Goal: Task Accomplishment & Management: Manage account settings

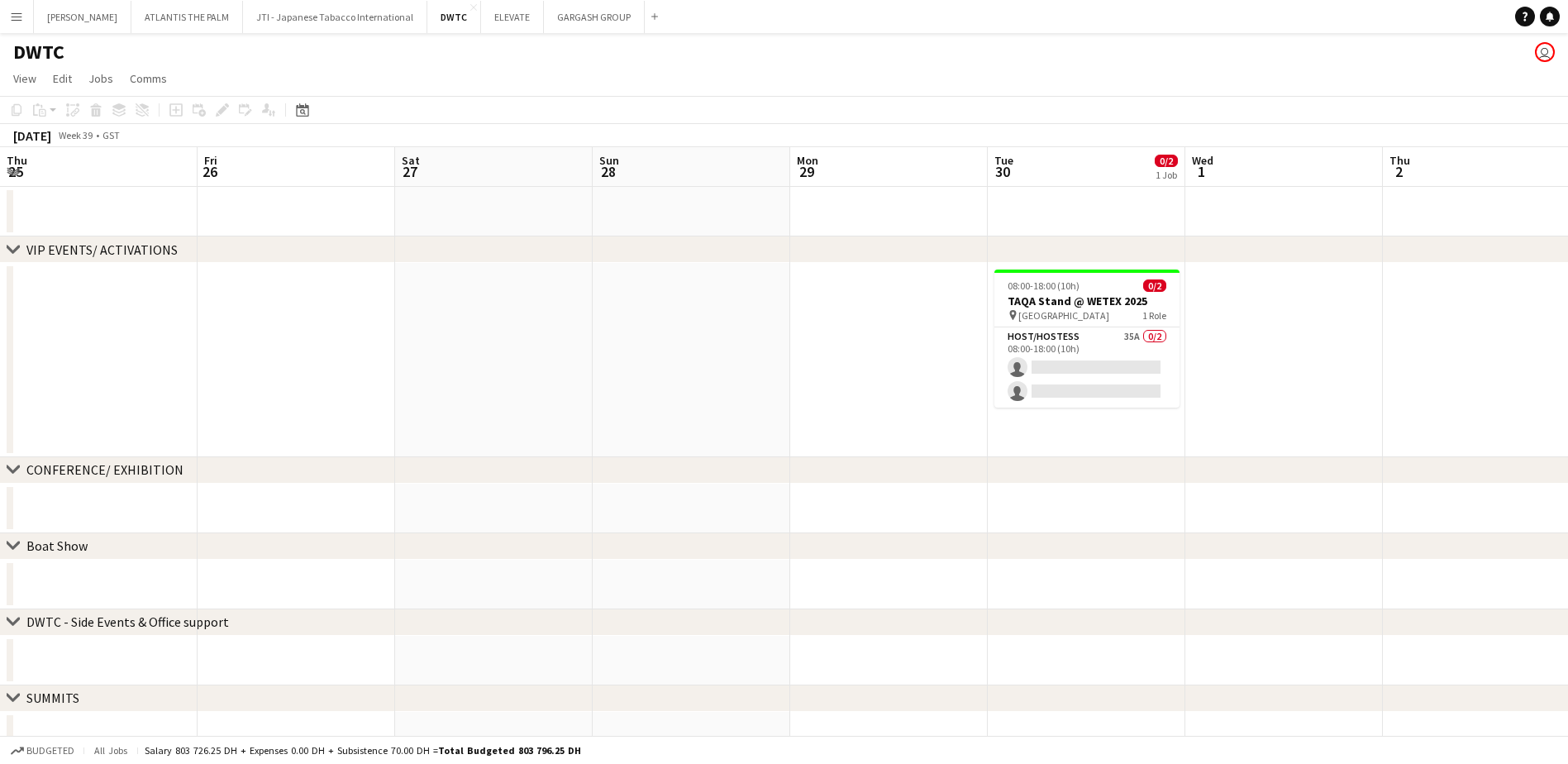
scroll to position [0, 569]
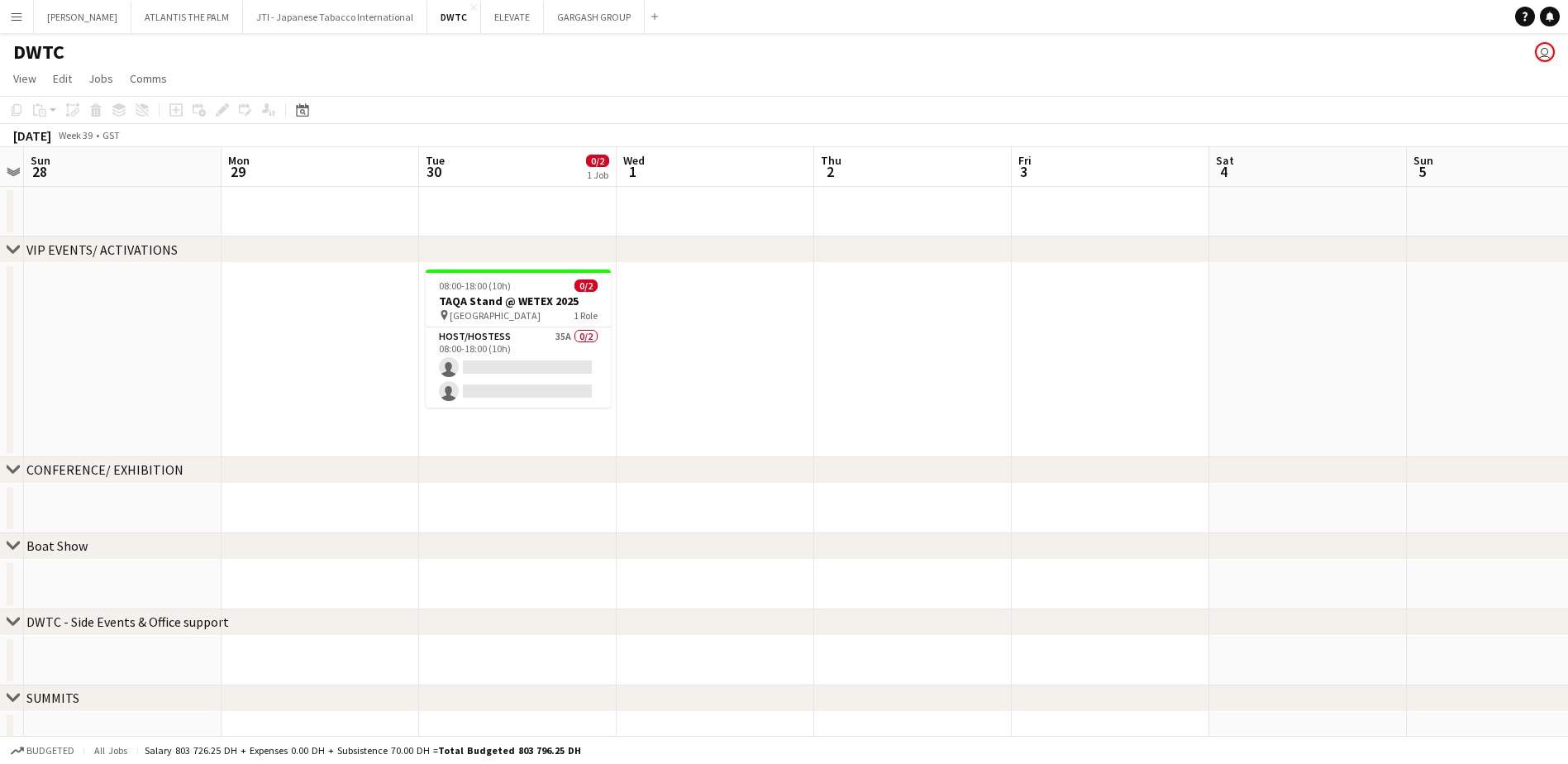
click at [10, 25] on button "Menu" at bounding box center [17, 17] width 33 height 33
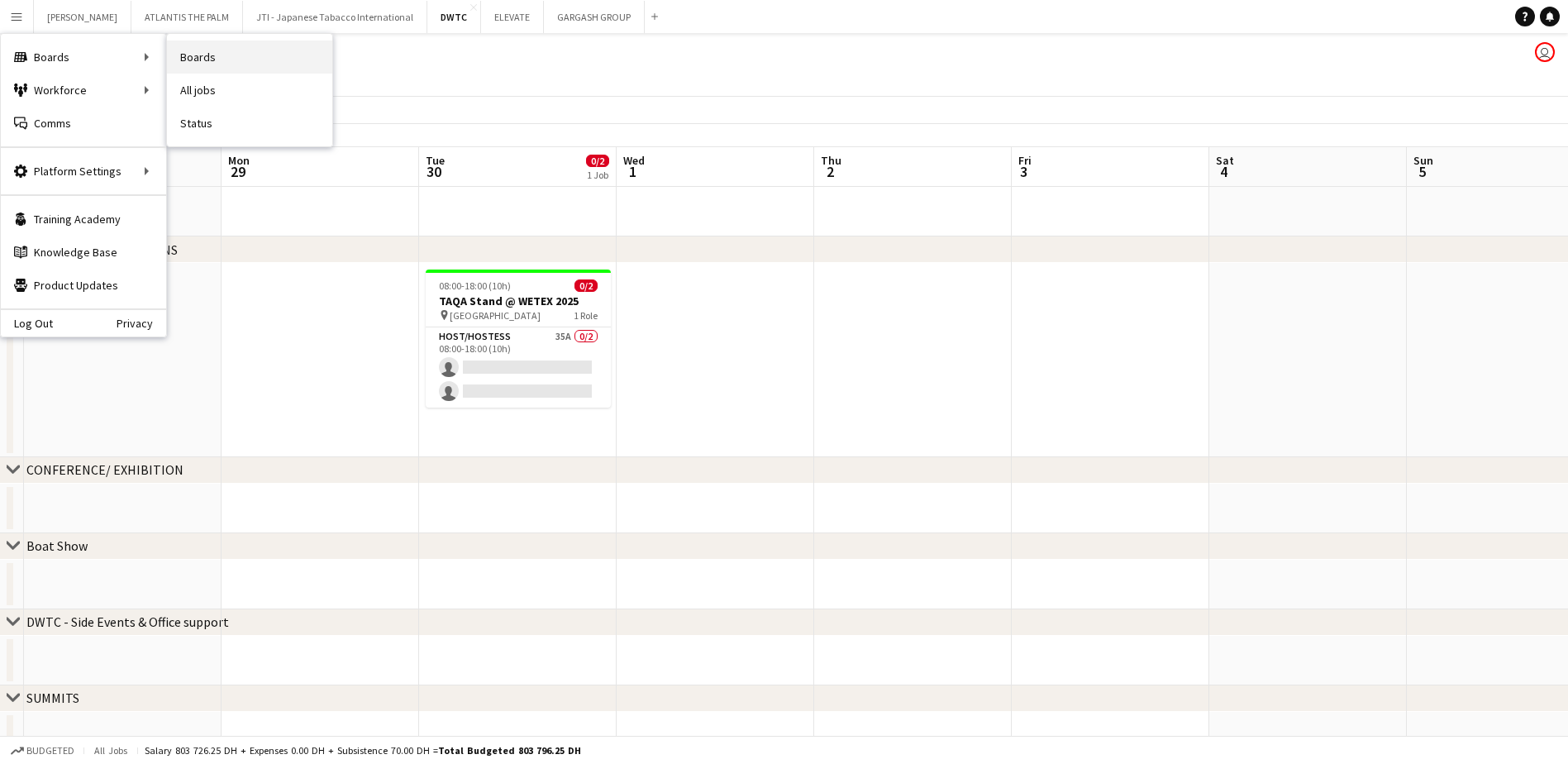
click at [175, 62] on link "Boards" at bounding box center [249, 57] width 165 height 33
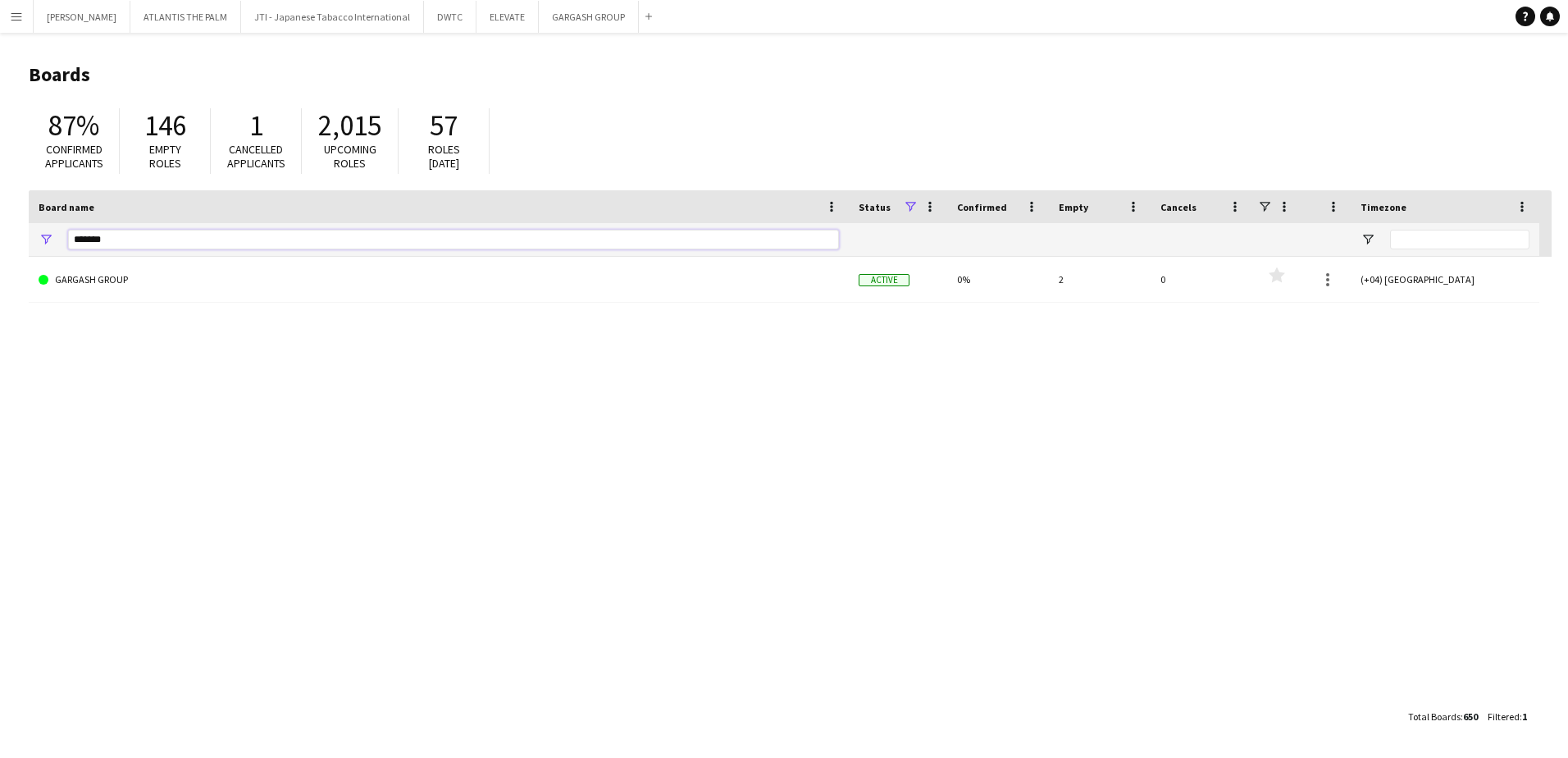
drag, startPoint x: 119, startPoint y: 239, endPoint x: 70, endPoint y: 200, distance: 62.6
click at [57, 239] on div "*******" at bounding box center [438, 240] width 821 height 33
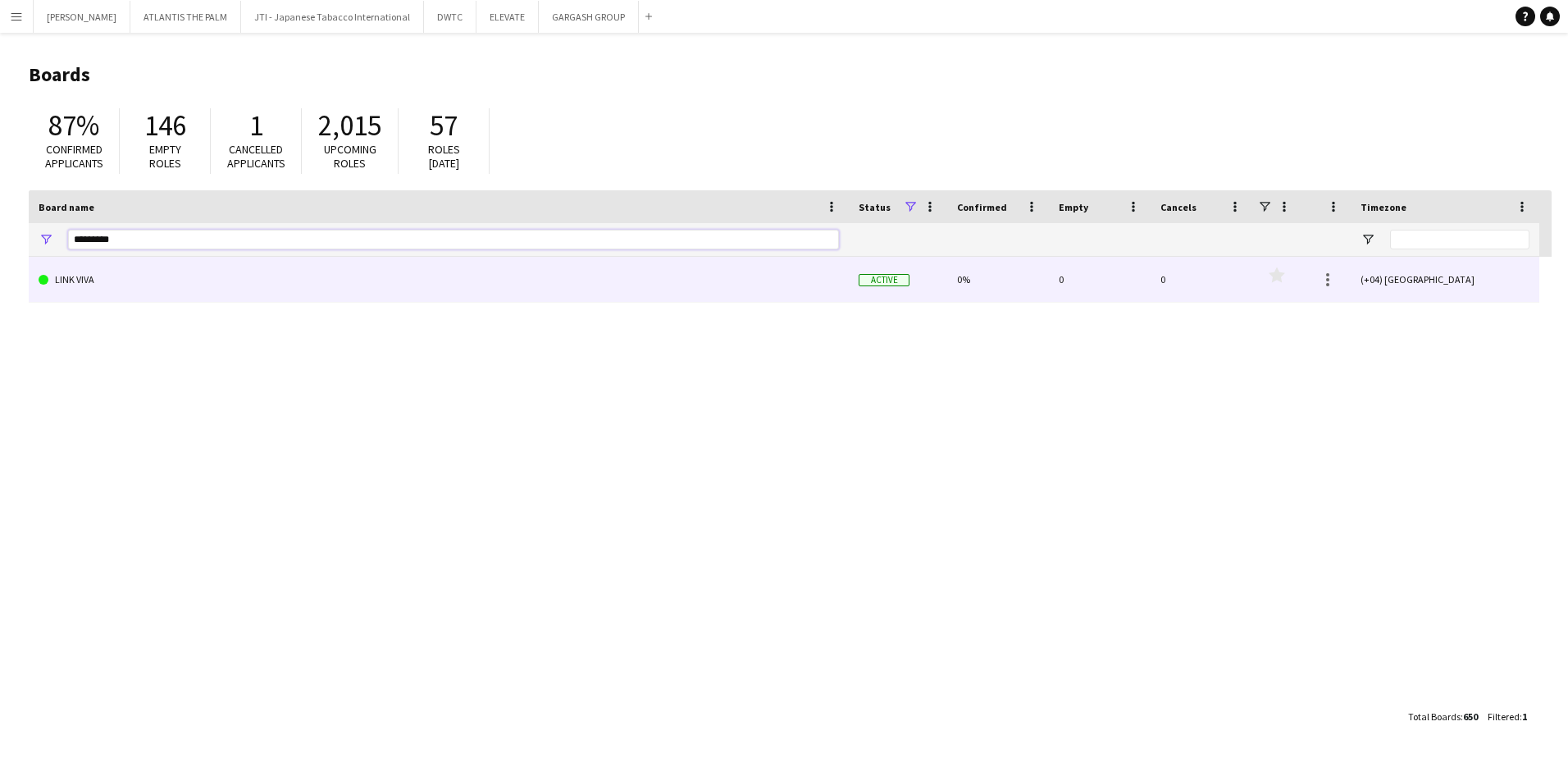
type input "*********"
click at [71, 294] on link "LINK VIVA" at bounding box center [438, 280] width 800 height 46
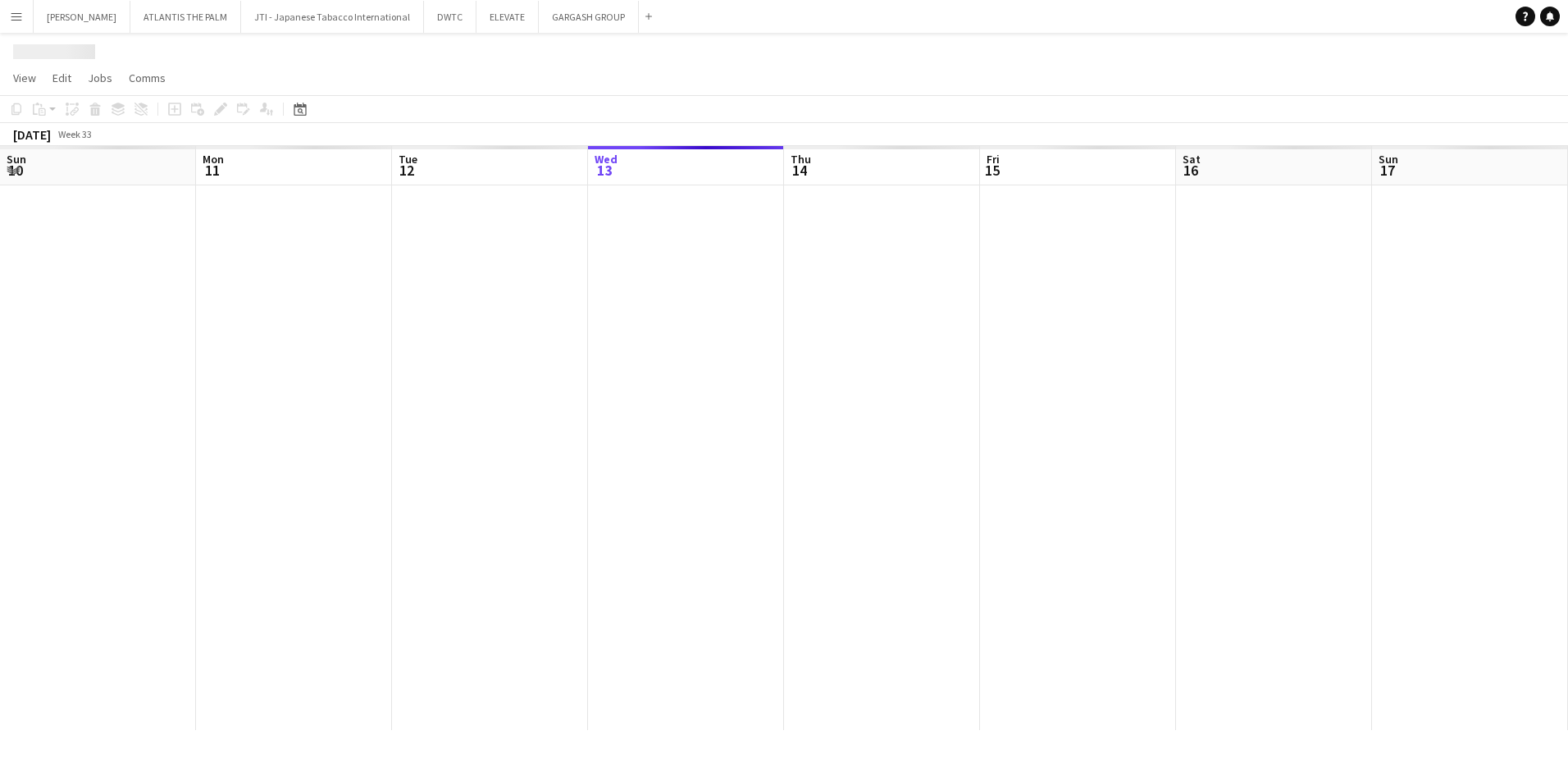
scroll to position [0, 392]
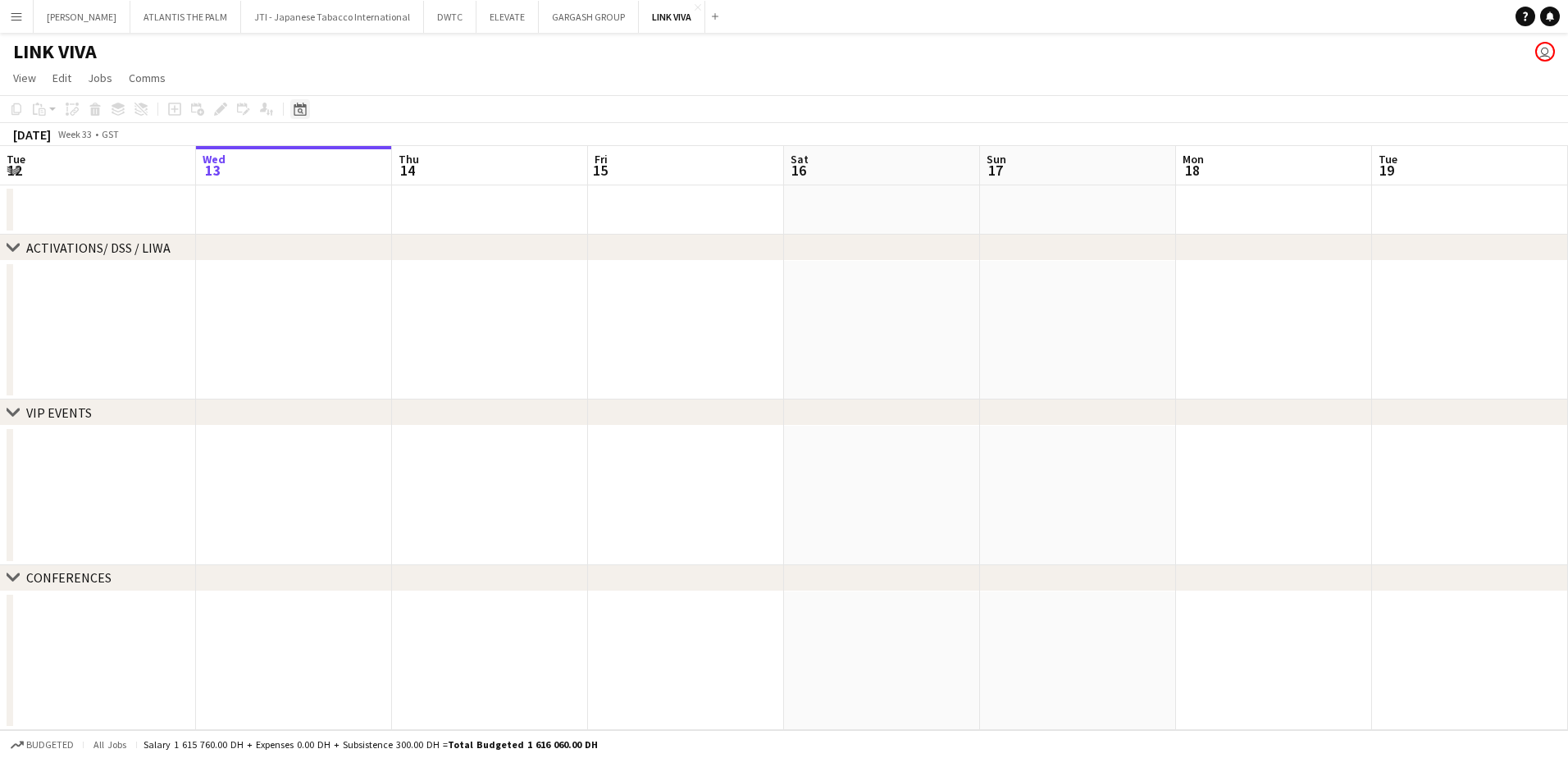
click at [295, 107] on icon at bounding box center [299, 109] width 12 height 13
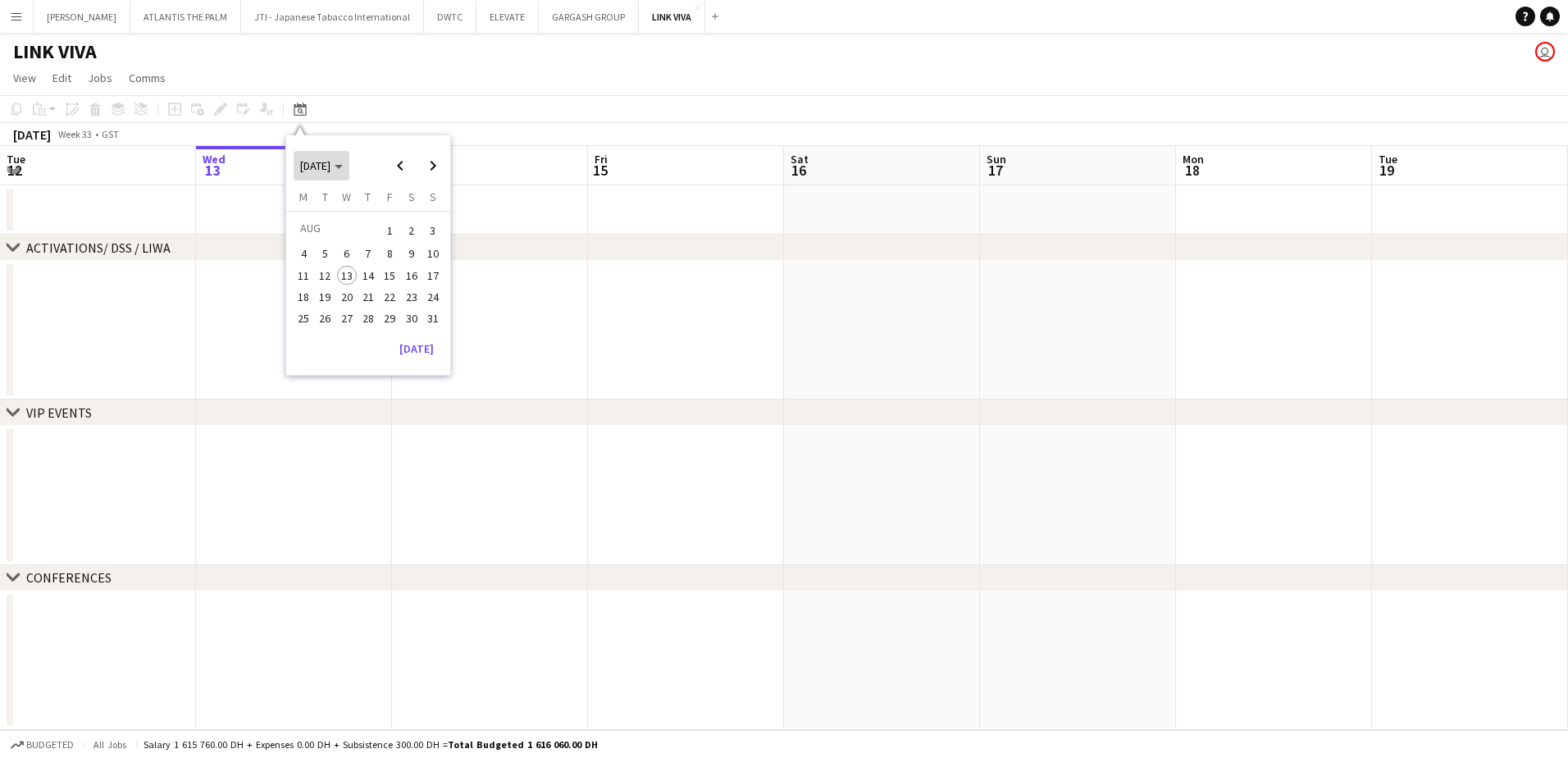
click at [349, 170] on span "Choose month and year" at bounding box center [321, 165] width 56 height 39
click at [305, 247] on span "2024" at bounding box center [311, 251] width 34 height 20
click at [412, 267] on span "DEC" at bounding box center [424, 272] width 34 height 20
click at [392, 272] on span "13" at bounding box center [390, 276] width 20 height 20
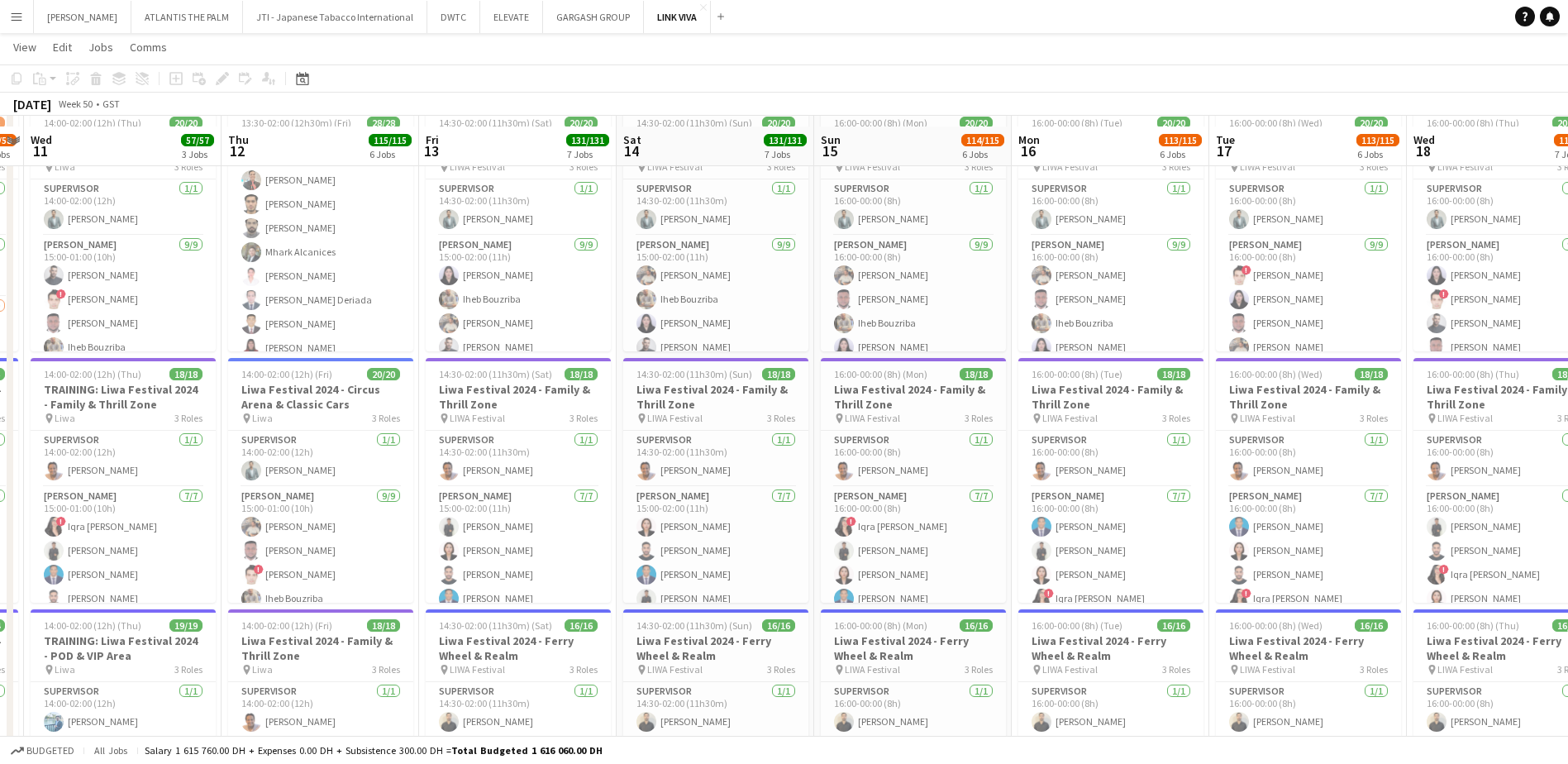
scroll to position [310, 0]
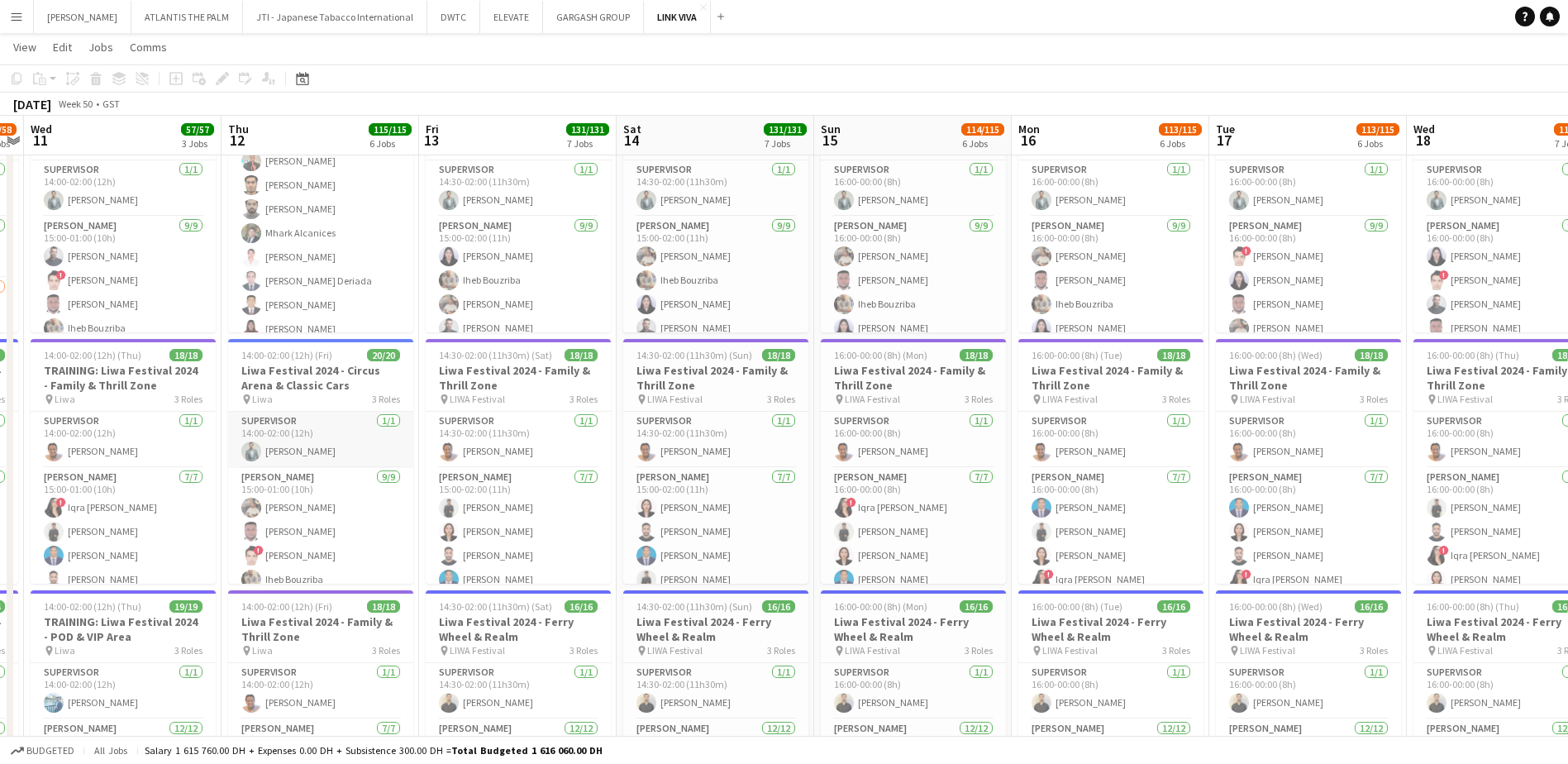
click at [244, 451] on app-user-avatar at bounding box center [252, 452] width 20 height 20
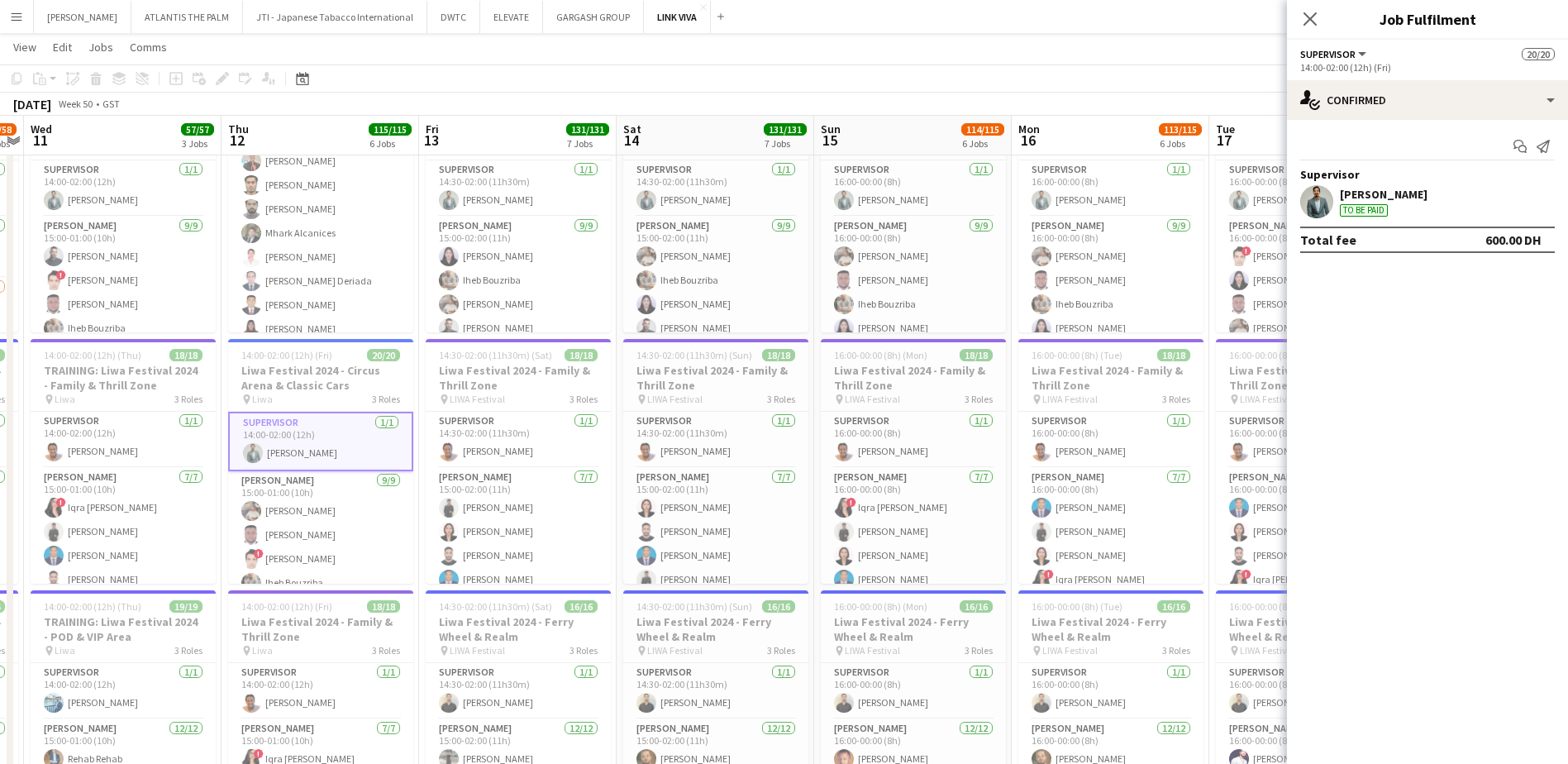
click at [1320, 204] on app-user-avatar at bounding box center [1316, 202] width 33 height 33
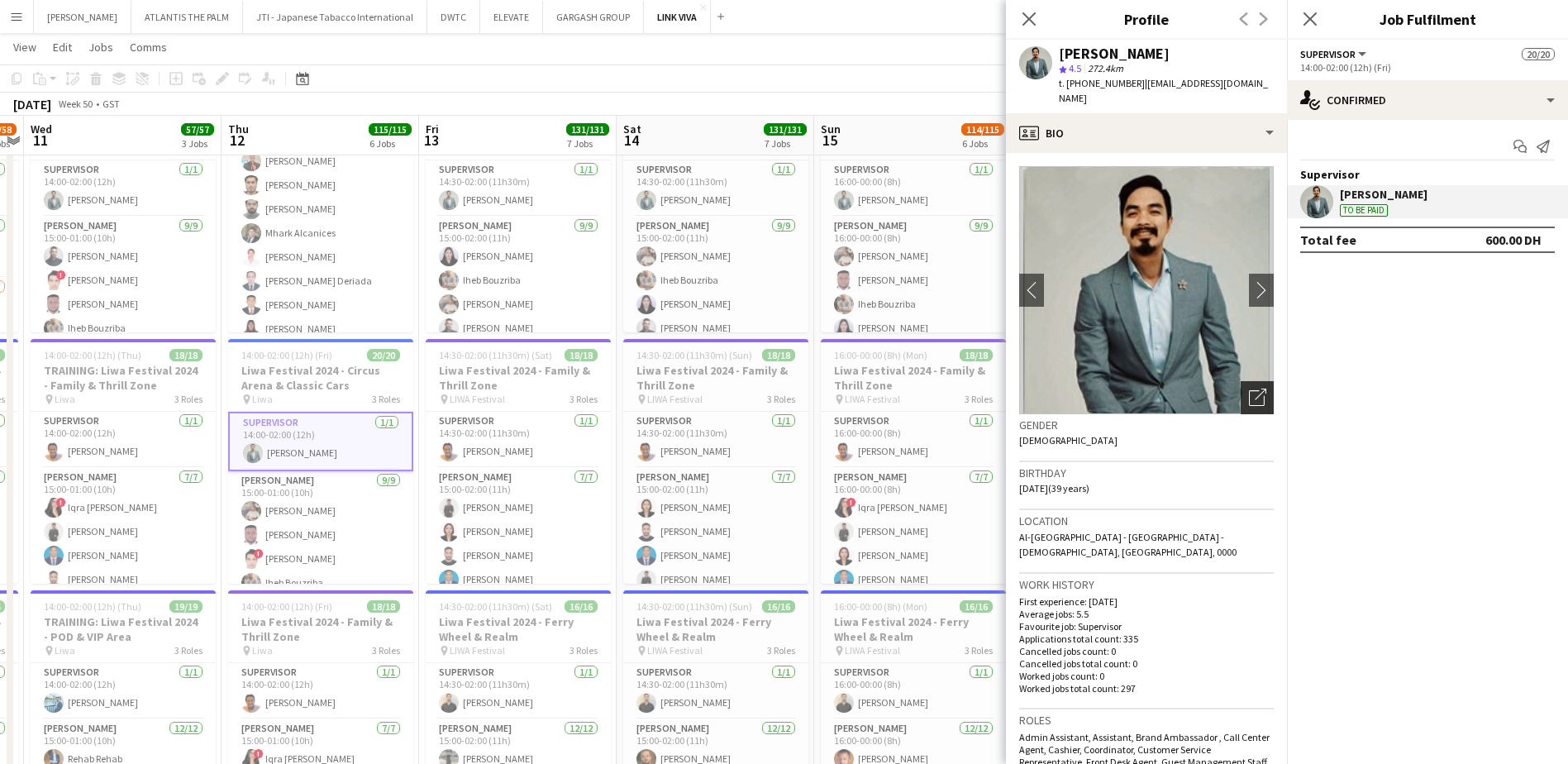
click at [1255, 388] on icon at bounding box center [1260, 394] width 12 height 12
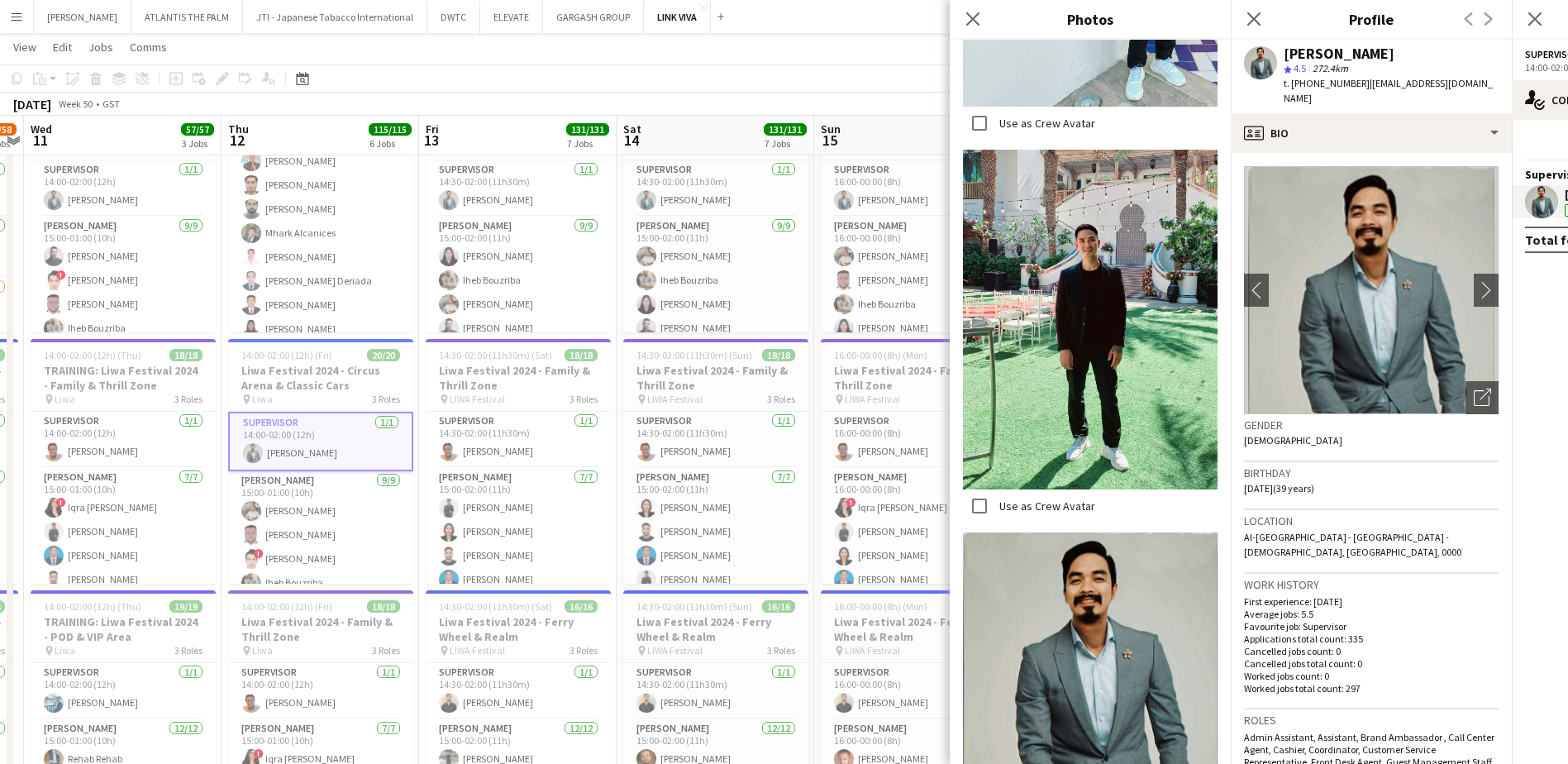
scroll to position [606, 0]
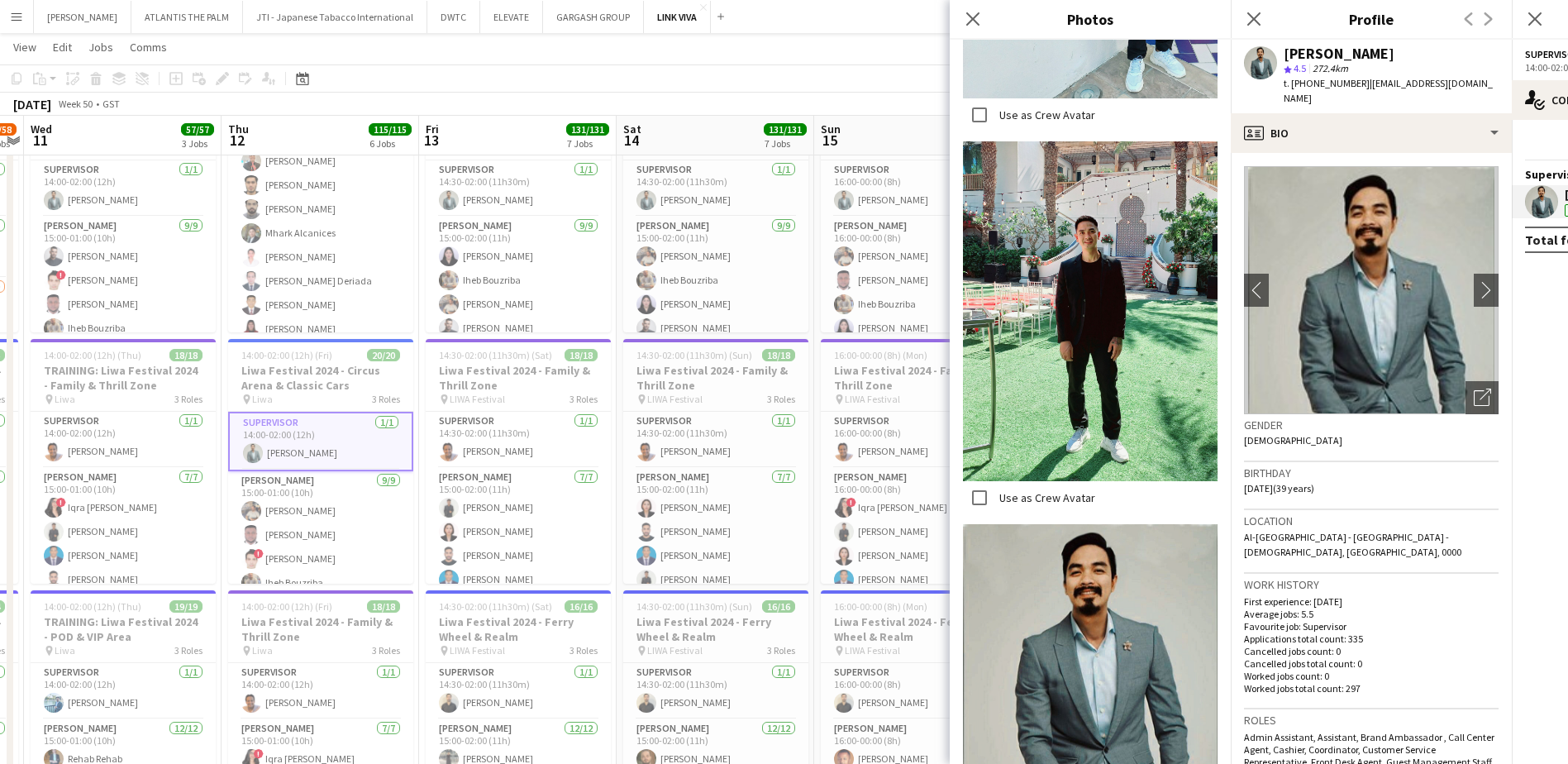
click at [1091, 353] on img at bounding box center [1091, 311] width 254 height 340
click at [980, 21] on icon "Close pop-in" at bounding box center [972, 18] width 16 height 16
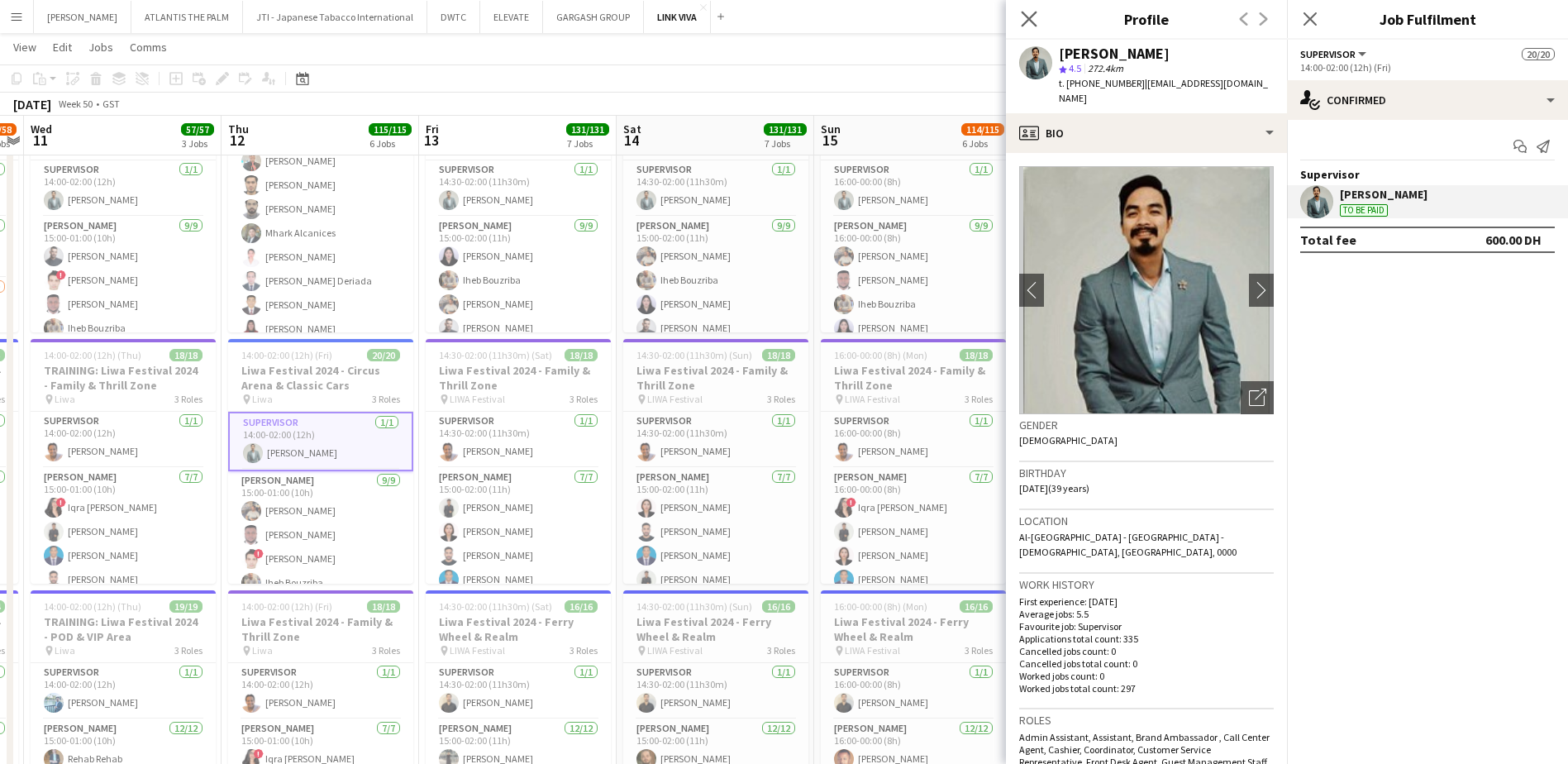
click at [1038, 18] on app-icon "Close pop-in" at bounding box center [1030, 19] width 24 height 24
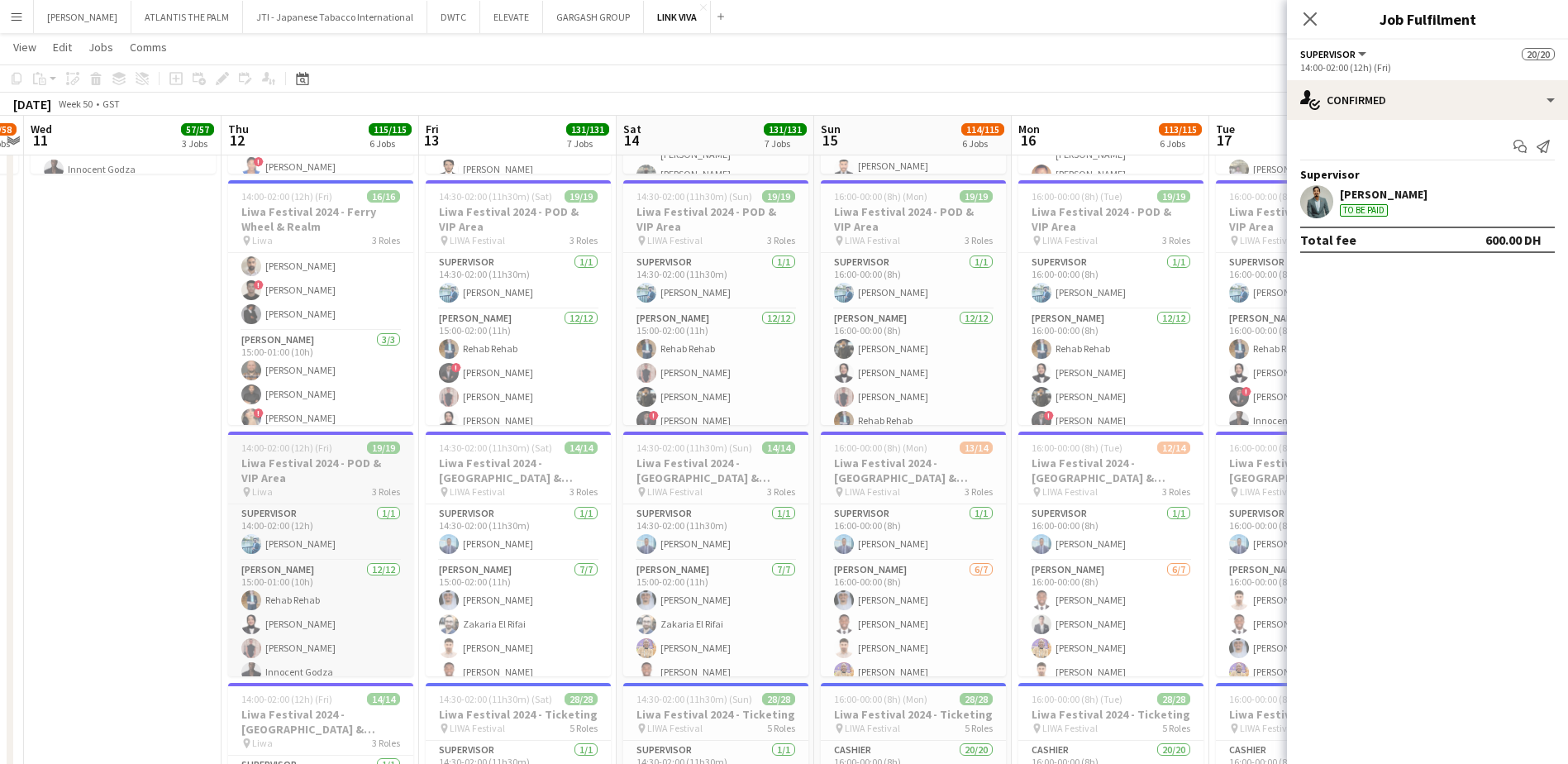
scroll to position [17, 0]
click at [243, 606] on app-user-avatar at bounding box center [252, 607] width 20 height 20
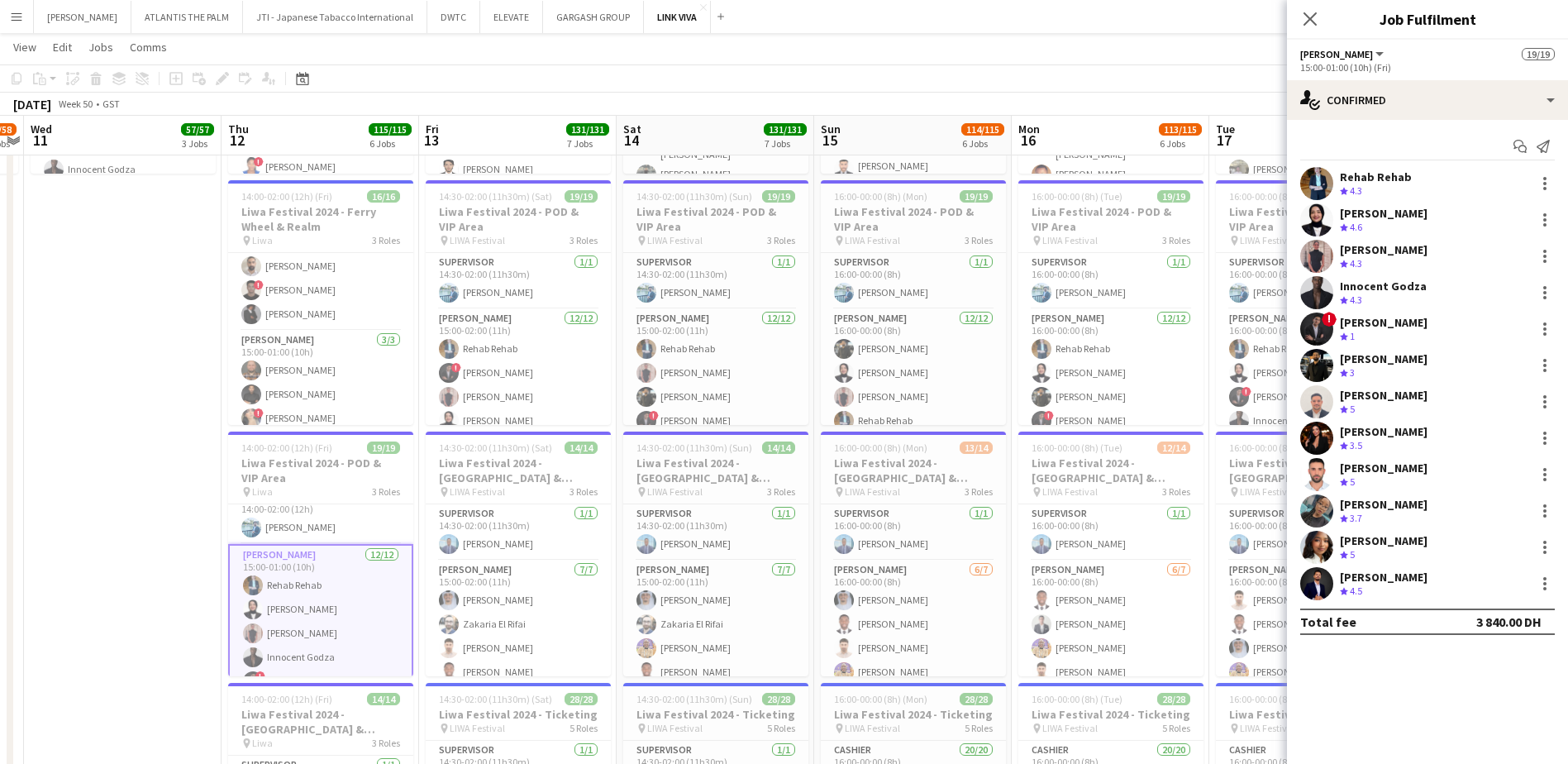
scroll to position [409, 0]
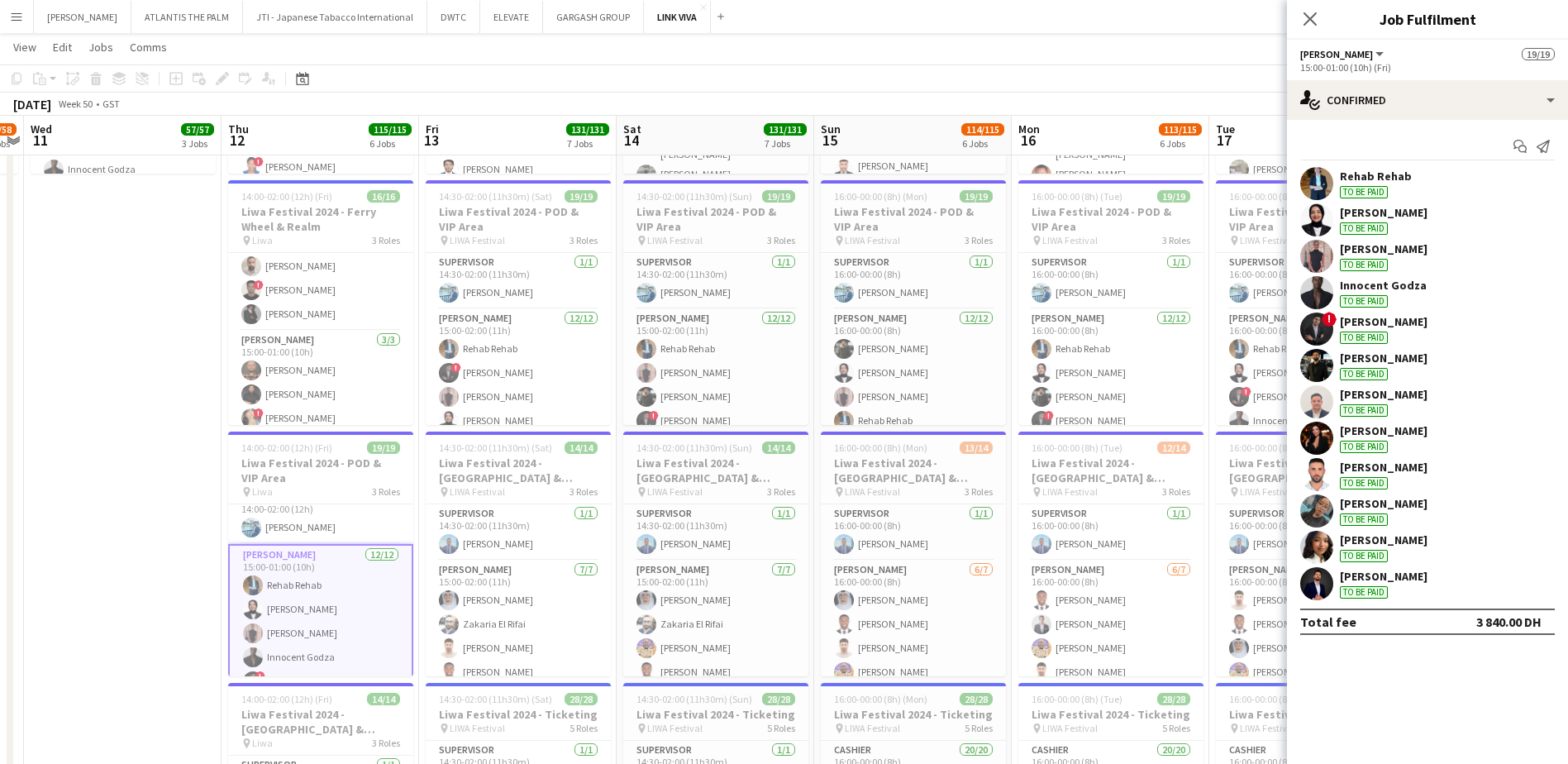
click at [1309, 220] on app-user-avatar at bounding box center [1316, 220] width 33 height 33
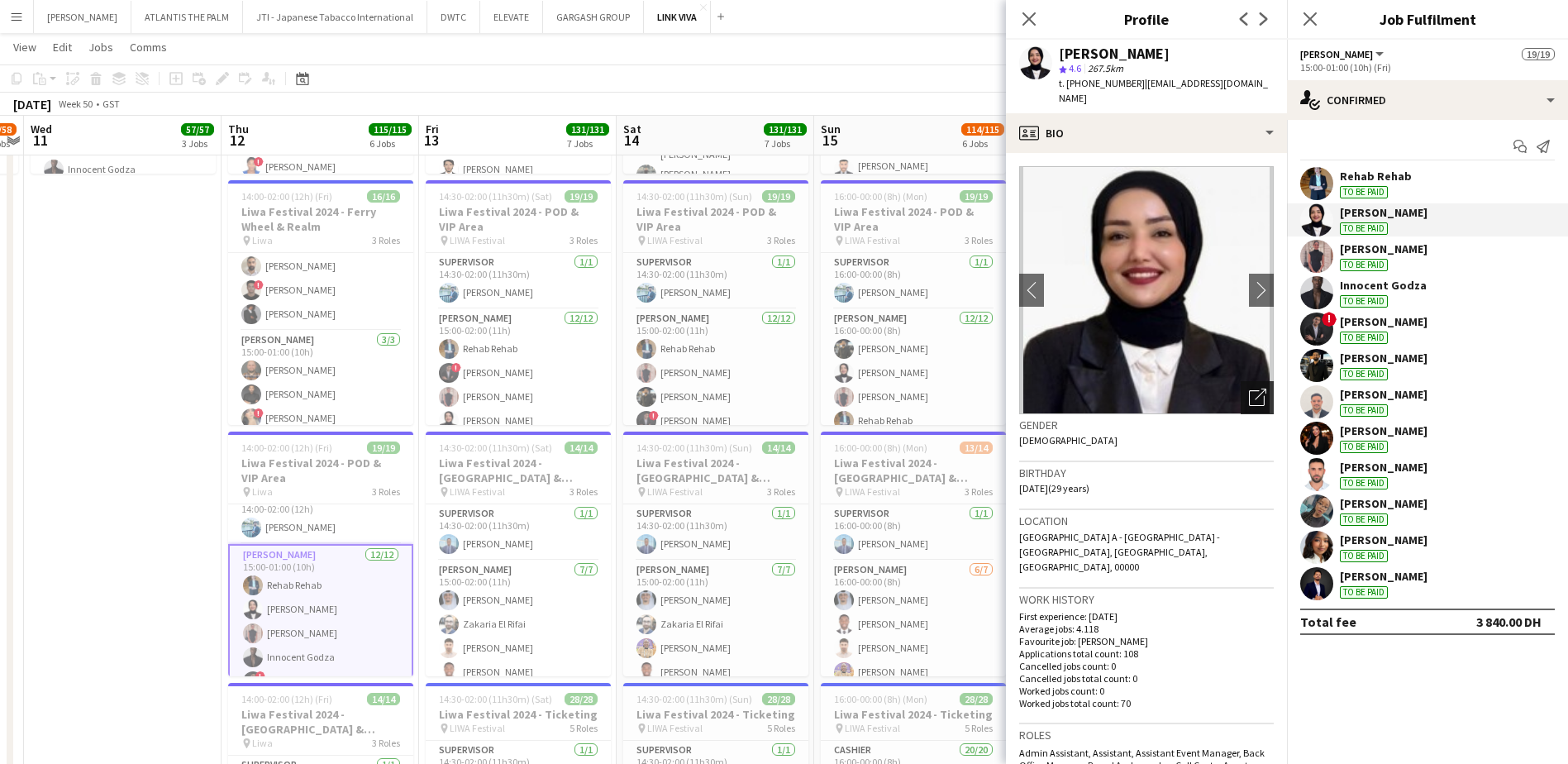
click at [1249, 388] on icon "Open photos pop-in" at bounding box center [1257, 396] width 18 height 18
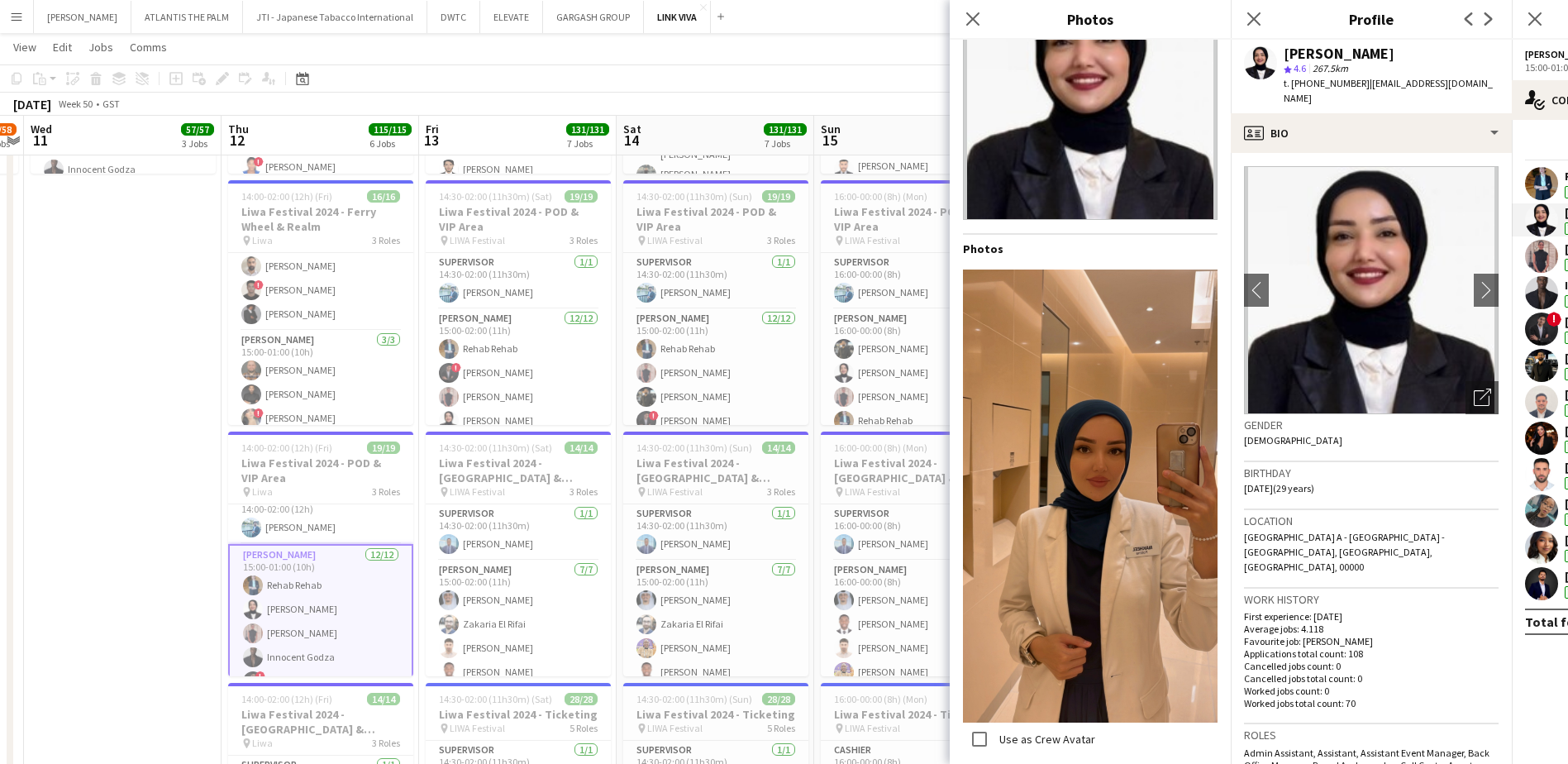
scroll to position [0, 0]
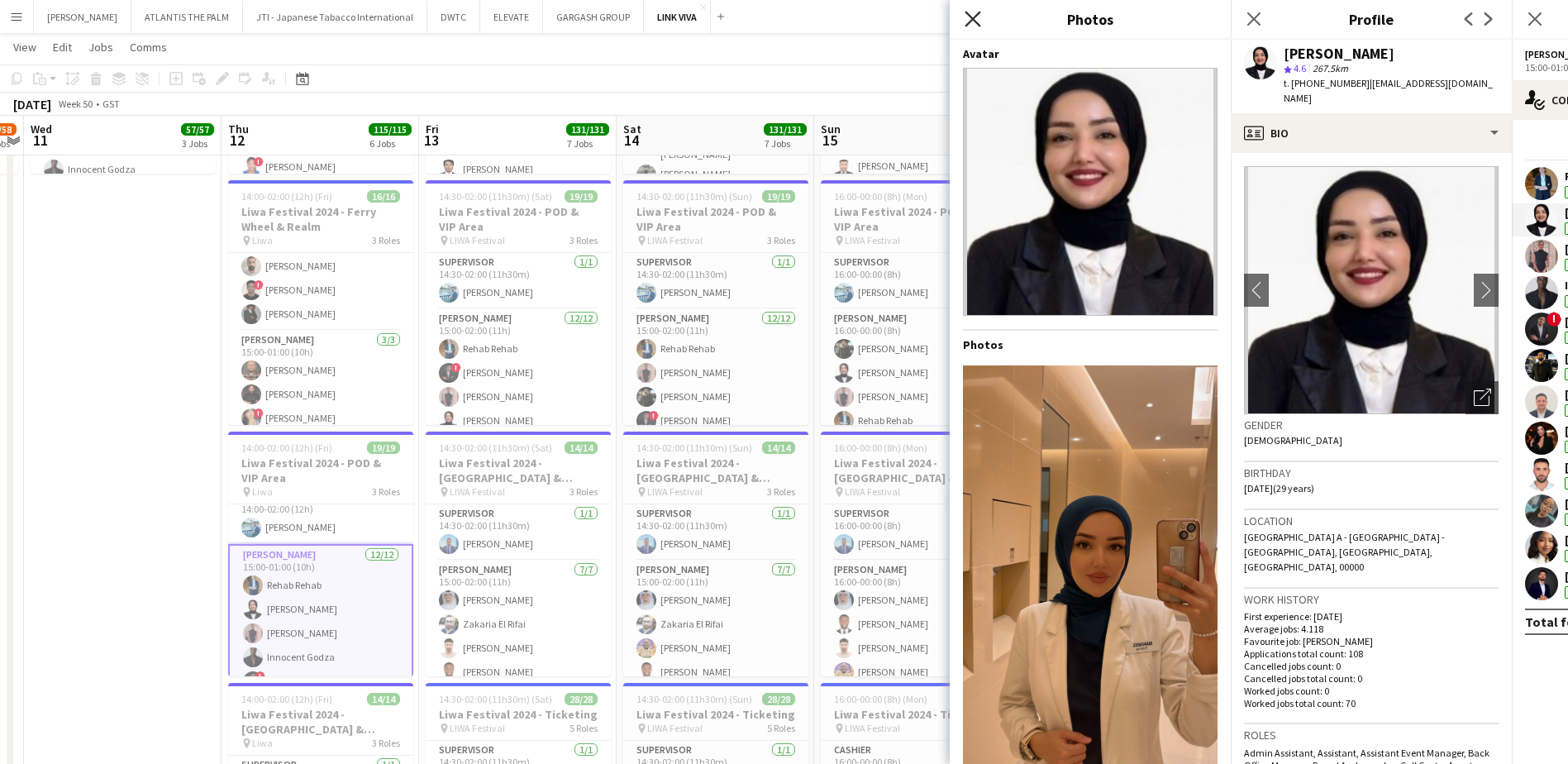
click at [975, 20] on icon "Close pop-in" at bounding box center [972, 18] width 16 height 16
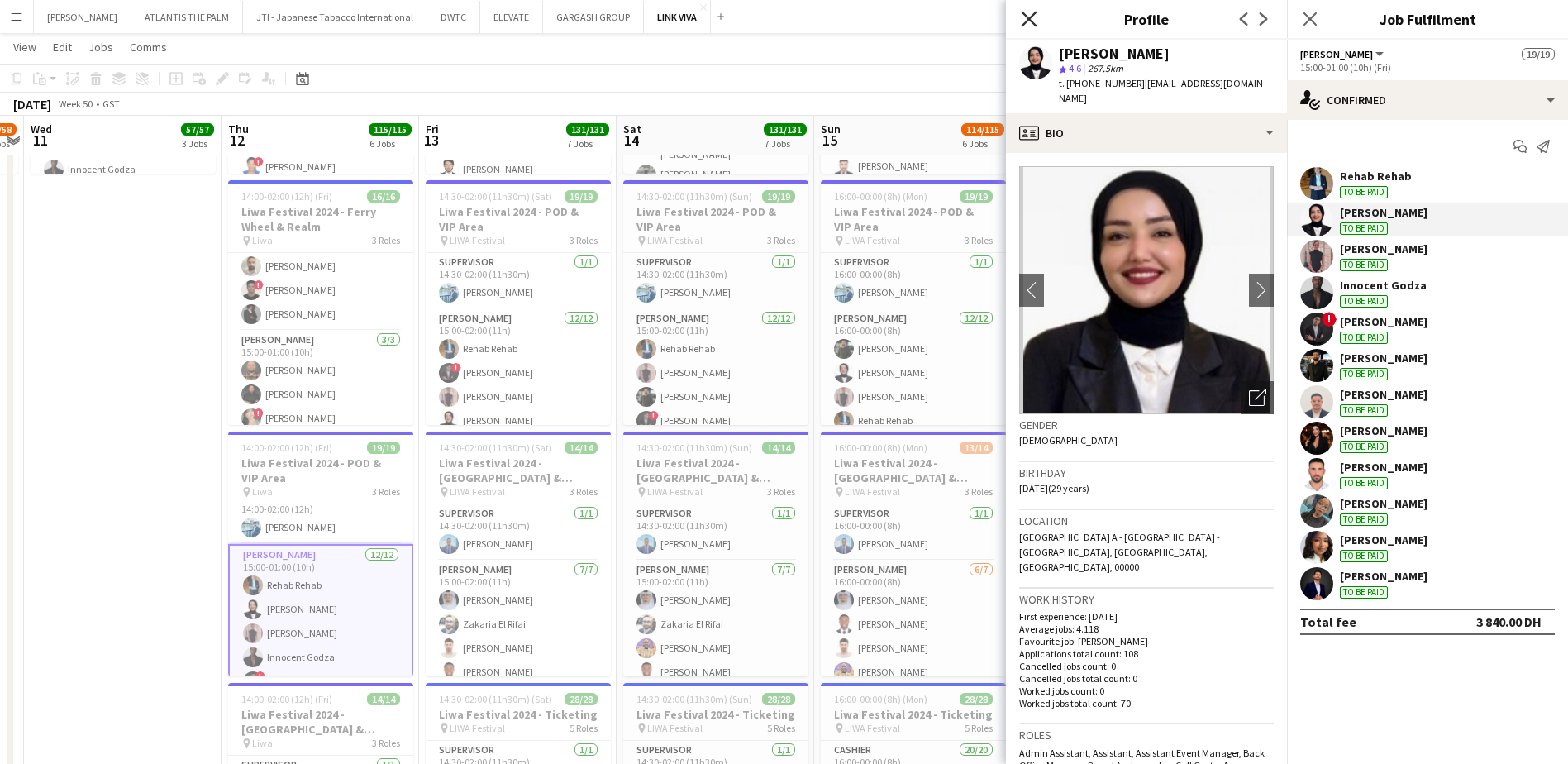
click at [1024, 11] on icon "Close pop-in" at bounding box center [1028, 18] width 16 height 16
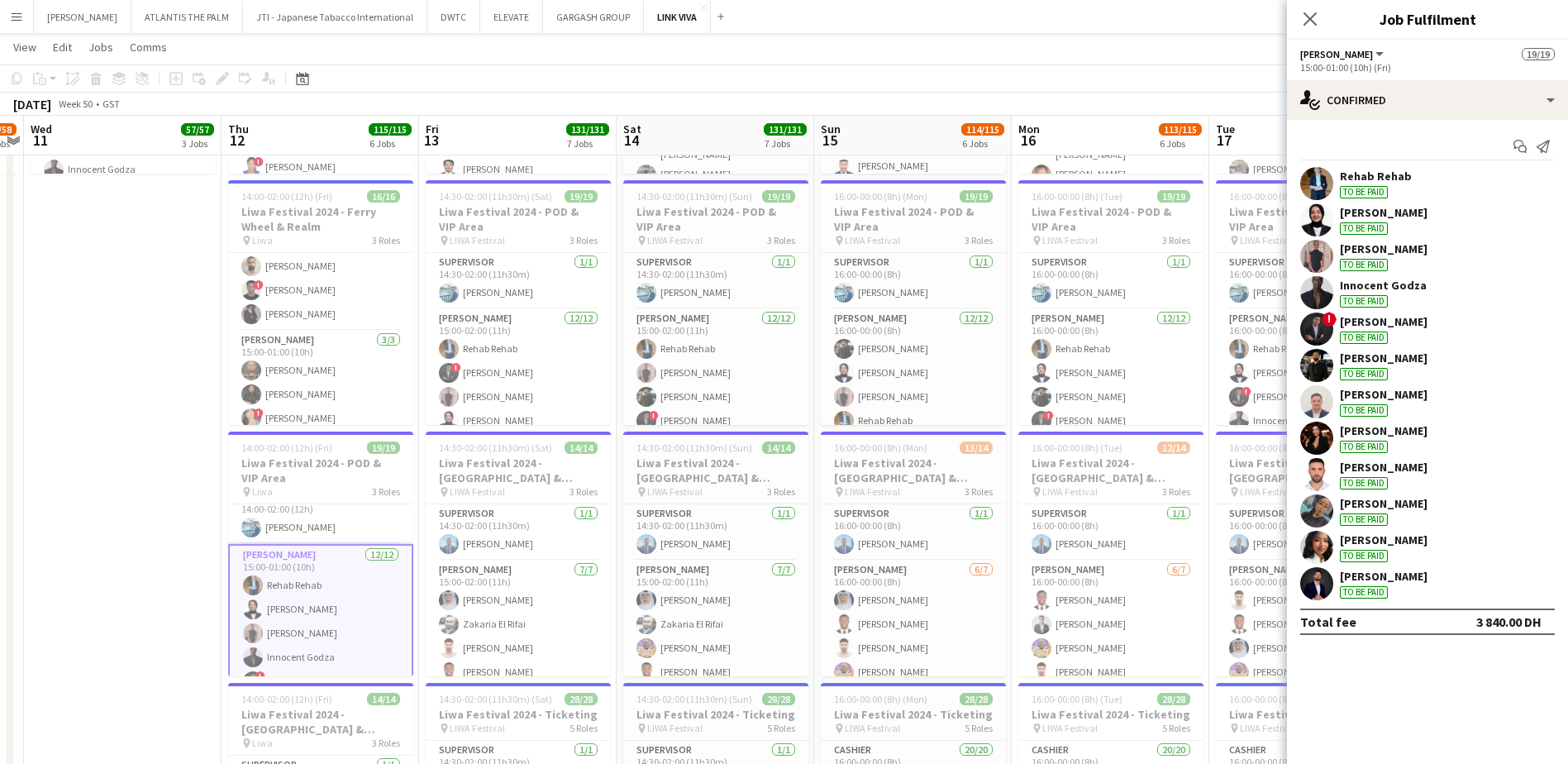
click at [879, 61] on app-page-menu "View Day view expanded Day view collapsed Month view Date picker Jump to [DATE]…" at bounding box center [784, 49] width 1568 height 31
